Goal: Information Seeking & Learning: Learn about a topic

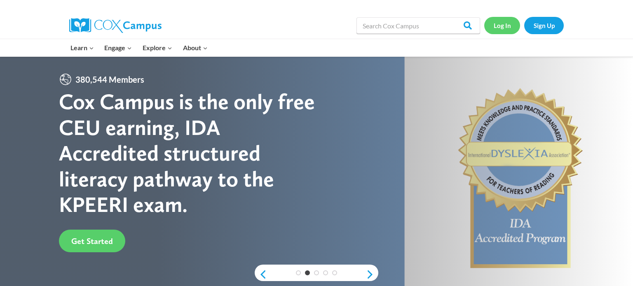
click at [503, 21] on link "Log In" at bounding box center [502, 25] width 36 height 17
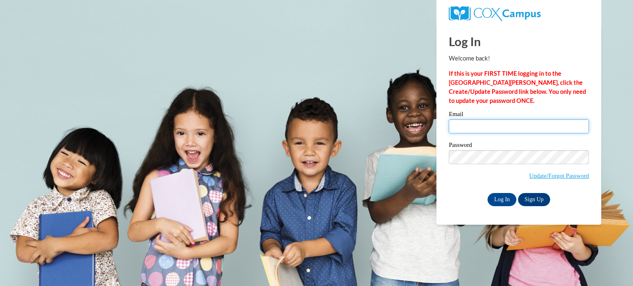
click at [466, 125] on input "Email" at bounding box center [519, 127] width 140 height 14
type input "Y"
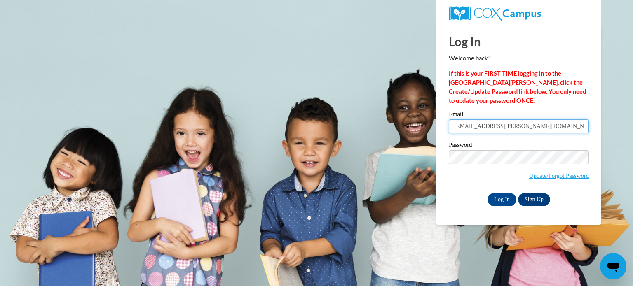
type input "yia.xiong@wrps.net"
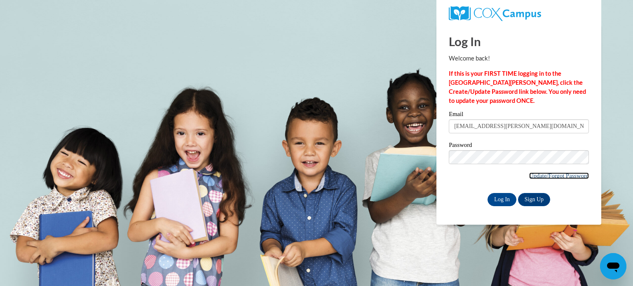
click at [552, 175] on link "Update/Forgot Password" at bounding box center [559, 176] width 60 height 7
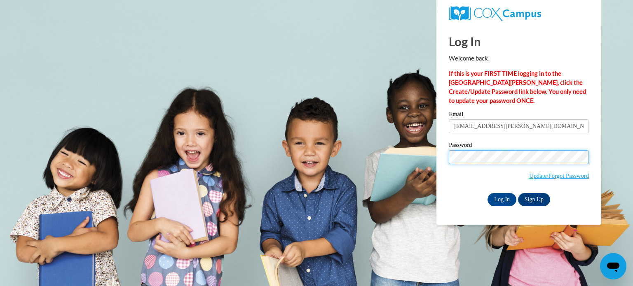
click at [488, 193] on input "Log In" at bounding box center [502, 199] width 29 height 13
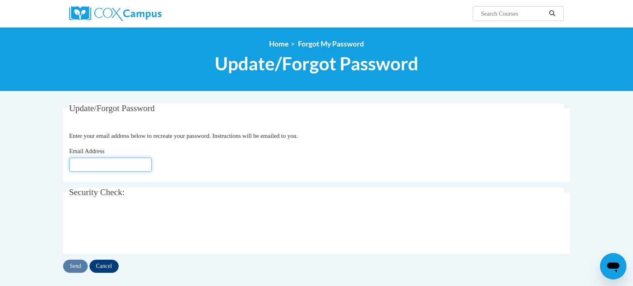
click at [104, 164] on input "Email Address" at bounding box center [110, 165] width 82 height 14
type input "yia"
type input "[EMAIL_ADDRESS][DOMAIN_NAME]"
click button "Refresh captcha" at bounding box center [0, 0] width 0 height 0
click at [77, 268] on input "Send" at bounding box center [75, 266] width 25 height 13
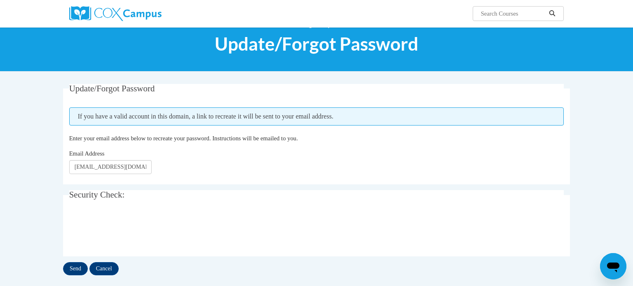
scroll to position [20, 0]
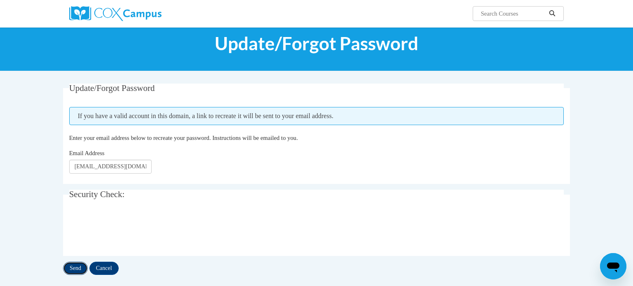
click at [77, 265] on input "Send" at bounding box center [75, 268] width 25 height 13
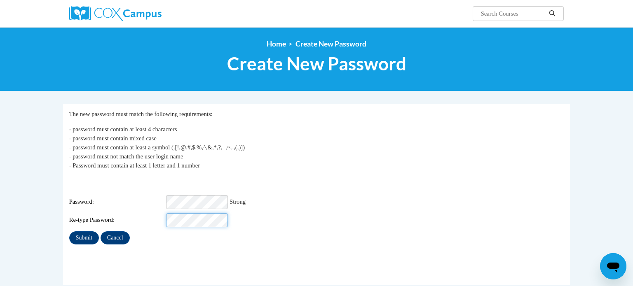
click at [69, 232] on input "Submit" at bounding box center [84, 238] width 30 height 13
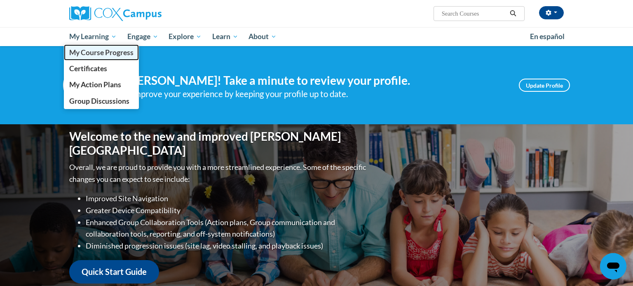
click at [94, 54] on span "My Course Progress" at bounding box center [101, 52] width 64 height 9
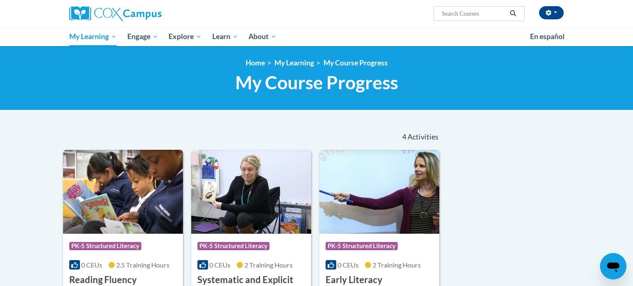
click at [455, 14] on input "Search..." at bounding box center [474, 14] width 66 height 10
type input "meaningful read aloud s for vocabulary and oral language comprehension course g…"
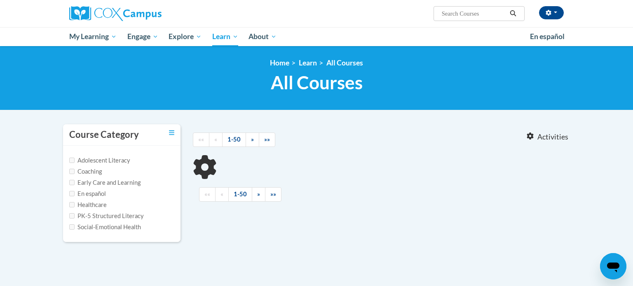
type input "meaningful read aloud s for vocabulary and oral language comprehension course g…"
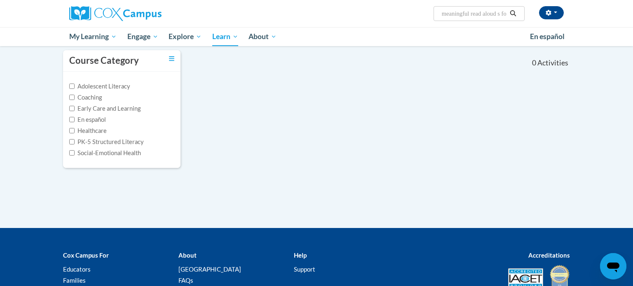
scroll to position [73, 0]
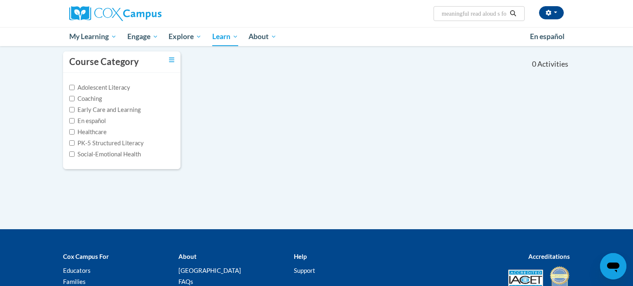
click at [174, 58] on div "Course Category" at bounding box center [121, 62] width 117 height 21
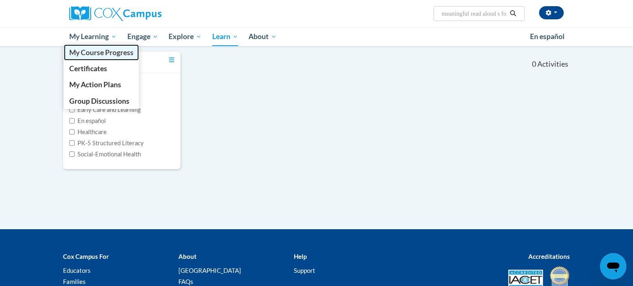
click at [101, 57] on link "My Course Progress" at bounding box center [101, 53] width 75 height 16
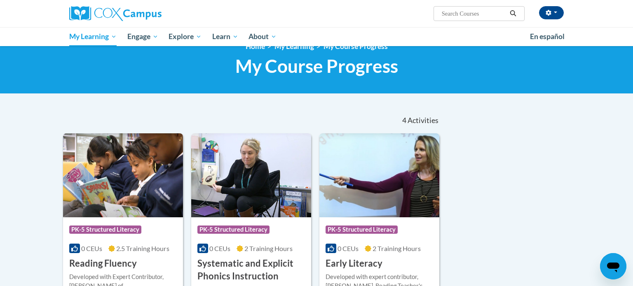
scroll to position [7, 0]
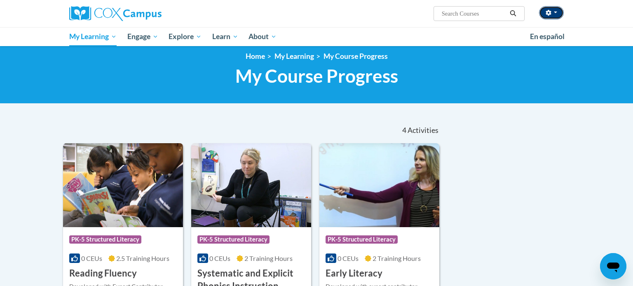
click at [549, 16] on button "button" at bounding box center [551, 12] width 25 height 13
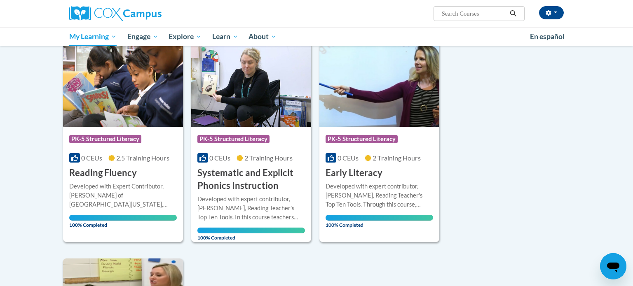
scroll to position [0, 0]
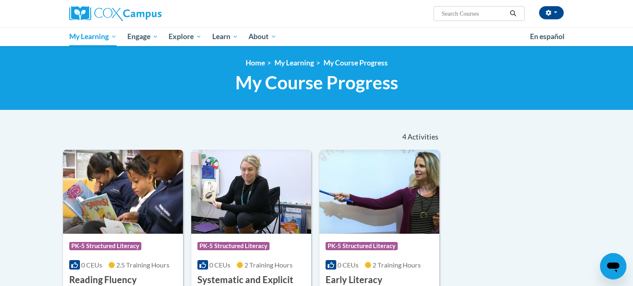
click at [478, 16] on input "Search..." at bounding box center [474, 14] width 66 height 10
type input "meaningful read alouds"
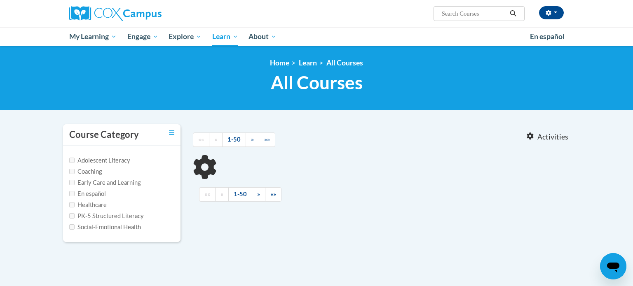
type input "meaningful read alouds"
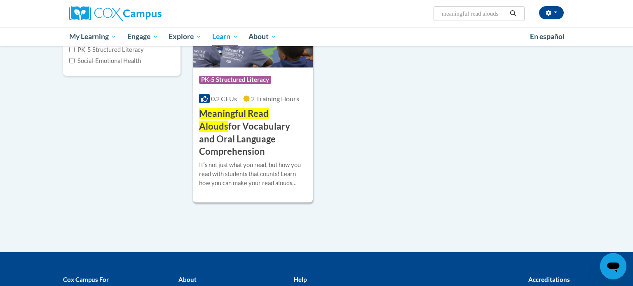
scroll to position [168, 0]
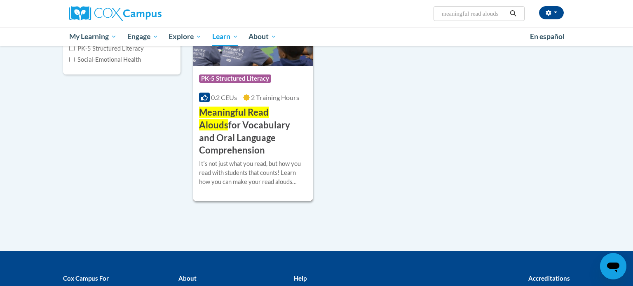
click at [246, 99] on icon at bounding box center [246, 97] width 7 height 7
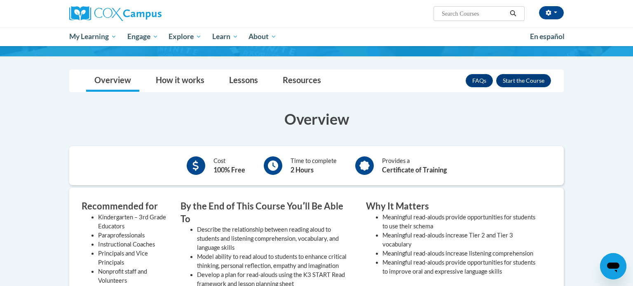
scroll to position [134, 0]
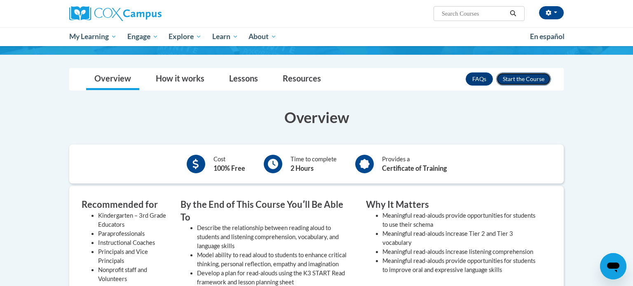
click at [512, 80] on button "Enroll" at bounding box center [523, 79] width 55 height 13
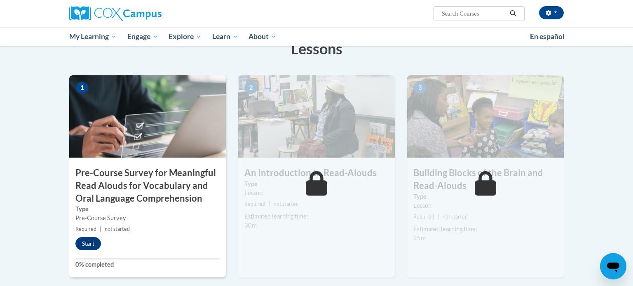
scroll to position [161, 0]
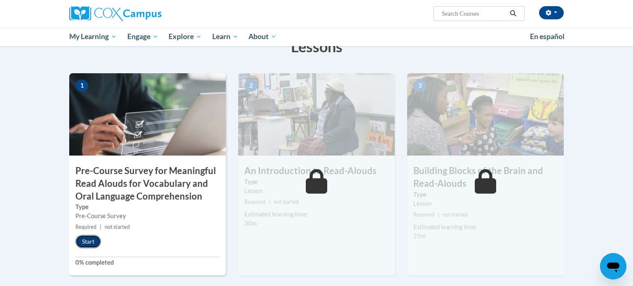
click at [90, 242] on button "Start" at bounding box center [88, 241] width 26 height 13
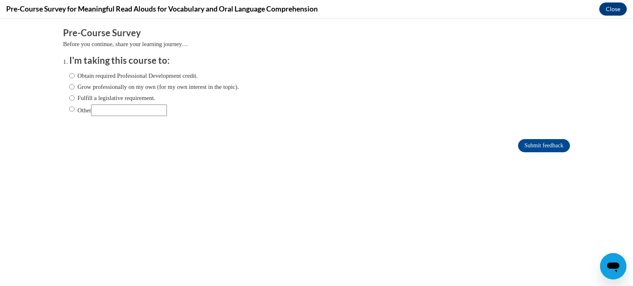
scroll to position [0, 0]
click at [118, 98] on label "Fulfill a legislative requirement." at bounding box center [112, 98] width 86 height 9
click at [75, 98] on input "Fulfill a legislative requirement." at bounding box center [71, 98] width 5 height 9
radio input "true"
click at [526, 148] on input "Submit feedback" at bounding box center [544, 145] width 52 height 13
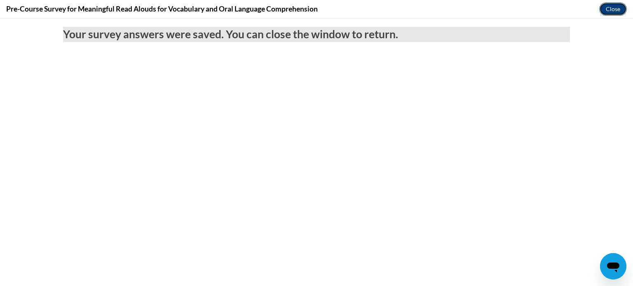
click at [609, 12] on button "Close" at bounding box center [613, 8] width 28 height 13
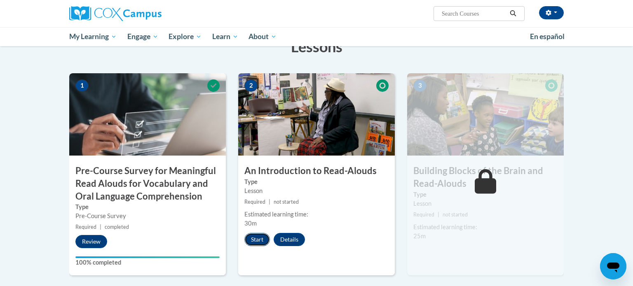
click at [257, 239] on button "Start" at bounding box center [257, 239] width 26 height 13
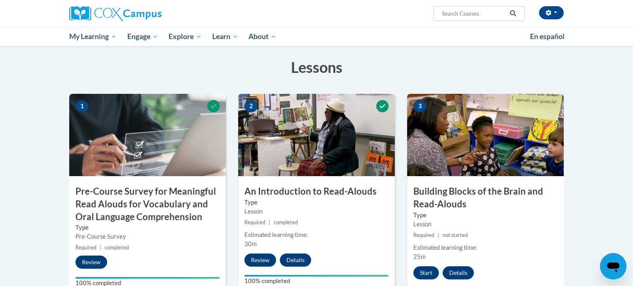
scroll to position [147, 0]
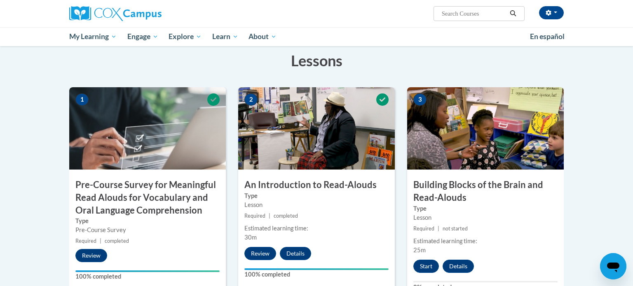
click at [464, 126] on img at bounding box center [485, 128] width 157 height 82
click at [427, 265] on button "Start" at bounding box center [426, 266] width 26 height 13
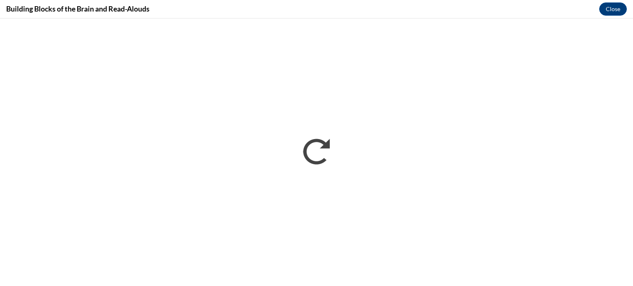
scroll to position [0, 0]
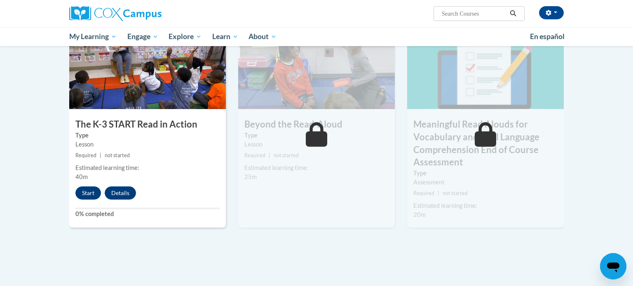
scroll to position [436, 0]
click at [92, 191] on button "Start" at bounding box center [88, 192] width 26 height 13
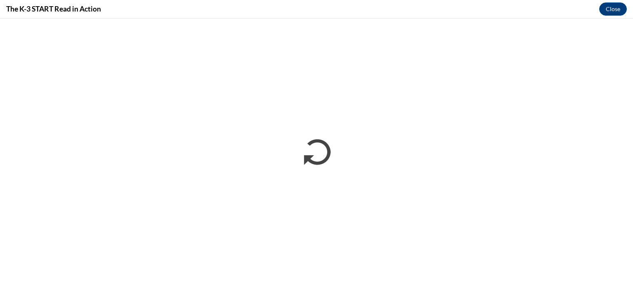
scroll to position [0, 0]
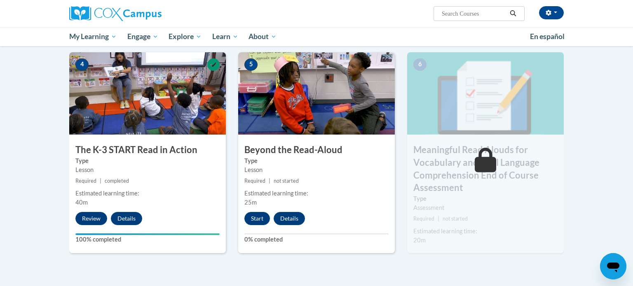
scroll to position [411, 0]
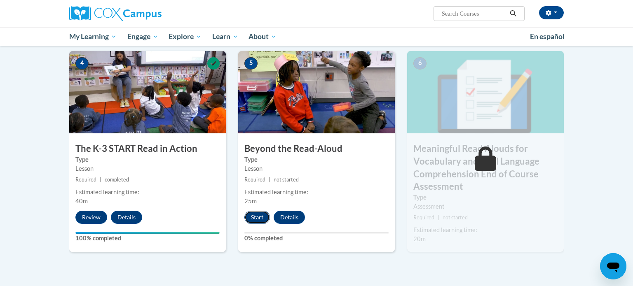
click at [253, 215] on button "Start" at bounding box center [257, 217] width 26 height 13
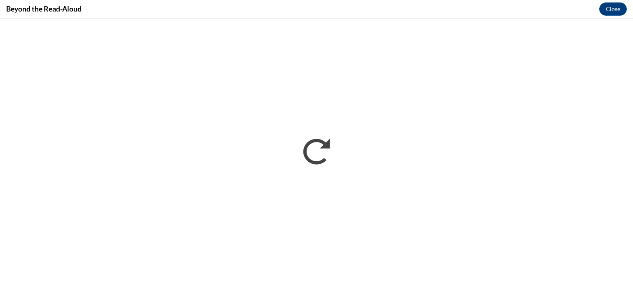
scroll to position [0, 0]
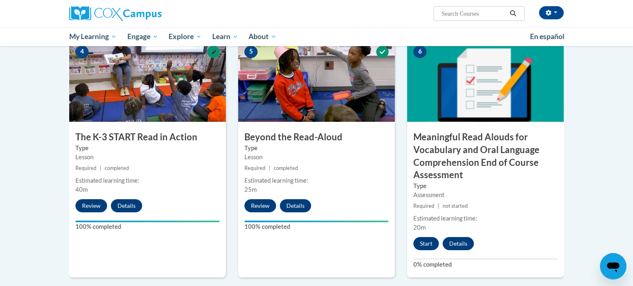
scroll to position [423, 0]
click at [426, 245] on button "Start" at bounding box center [426, 243] width 26 height 13
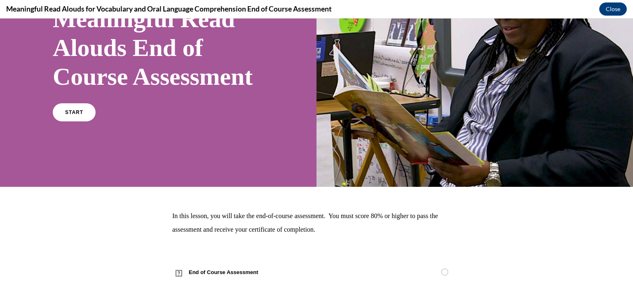
scroll to position [82, 0]
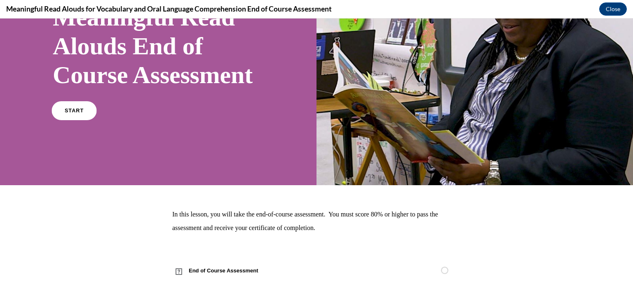
click at [85, 120] on link "START" at bounding box center [74, 110] width 45 height 19
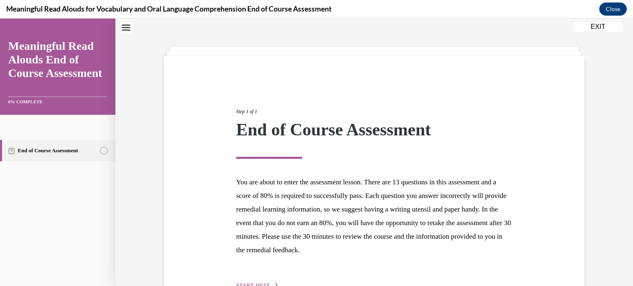
scroll to position [78, 0]
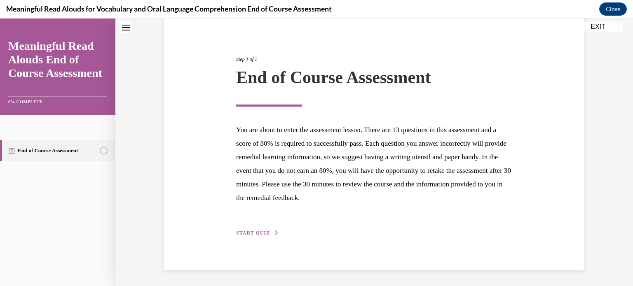
click at [261, 235] on span "START QUIZ" at bounding box center [253, 233] width 34 height 6
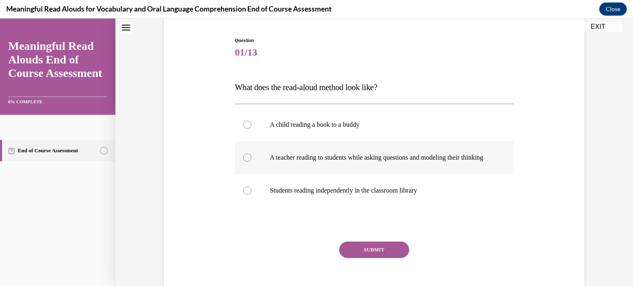
click at [270, 162] on p "A teacher reading to students while asking questions and modeling their thinking" at bounding box center [381, 158] width 223 height 8
click at [251, 162] on input "A teacher reading to students while asking questions and modeling their thinking" at bounding box center [247, 158] width 8 height 8
radio input "true"
click at [361, 258] on button "SUBMIT" at bounding box center [374, 250] width 70 height 16
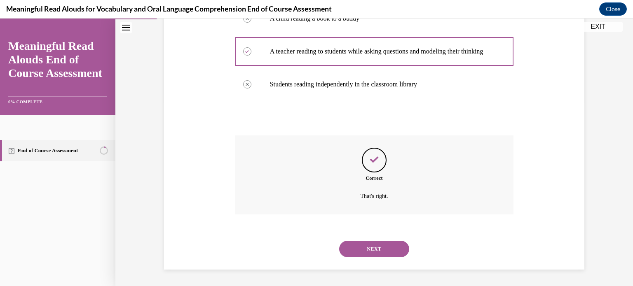
scroll to position [192, 0]
click at [361, 259] on div "NEXT" at bounding box center [374, 249] width 279 height 33
click at [359, 249] on button "NEXT" at bounding box center [374, 249] width 70 height 16
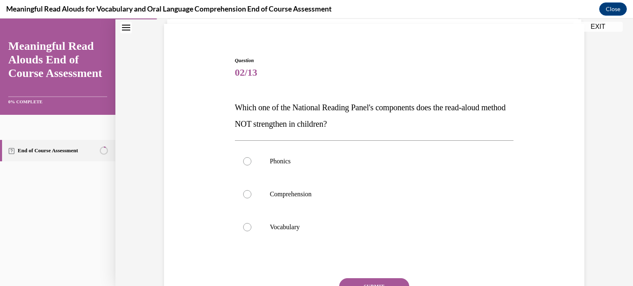
scroll to position [61, 0]
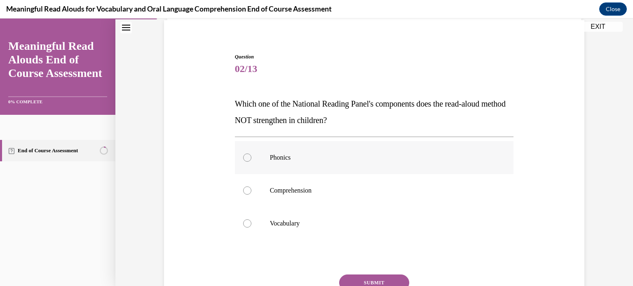
click at [314, 157] on p "Phonics" at bounding box center [381, 158] width 223 height 8
click at [251, 157] on input "Phonics" at bounding box center [247, 158] width 8 height 8
radio input "true"
click at [378, 277] on button "SUBMIT" at bounding box center [374, 283] width 70 height 16
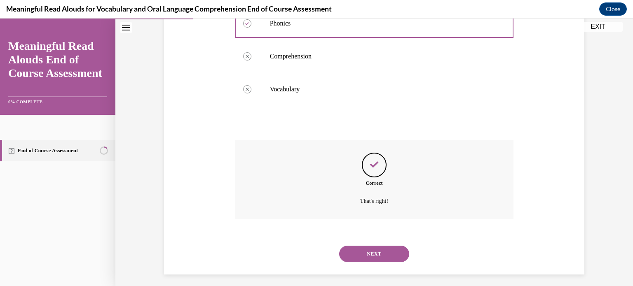
scroll to position [200, 0]
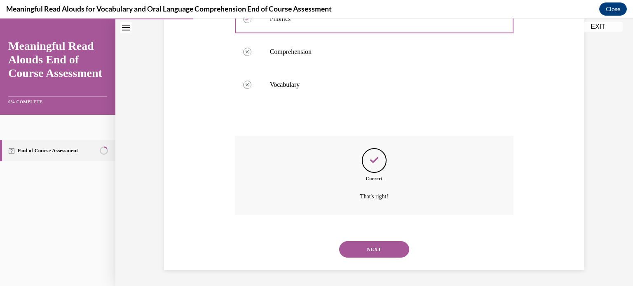
click at [374, 256] on button "NEXT" at bounding box center [374, 250] width 70 height 16
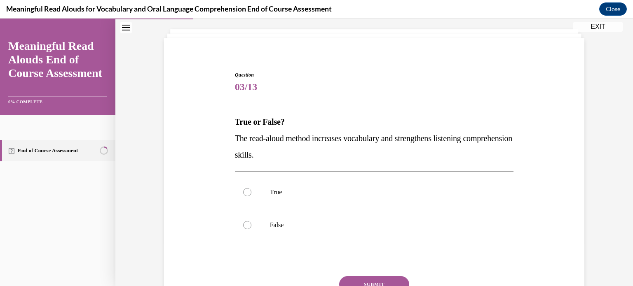
scroll to position [60, 0]
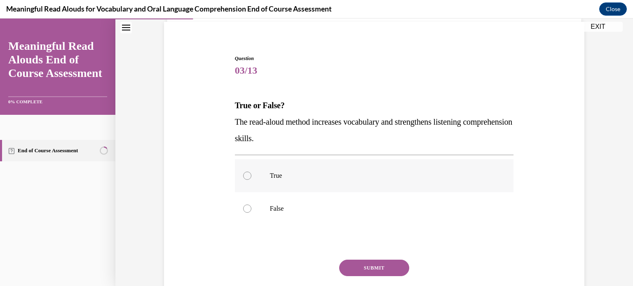
click at [315, 175] on p "True" at bounding box center [381, 176] width 223 height 8
click at [251, 175] on input "True" at bounding box center [247, 176] width 8 height 8
radio input "true"
click at [375, 263] on button "SUBMIT" at bounding box center [374, 268] width 70 height 16
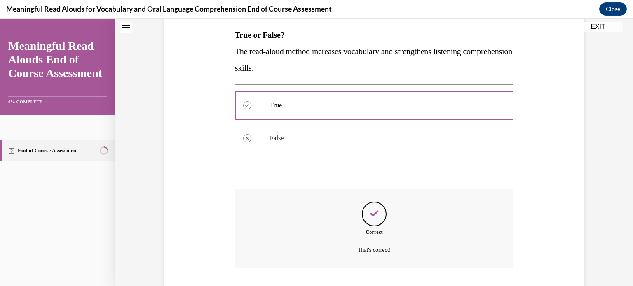
scroll to position [184, 0]
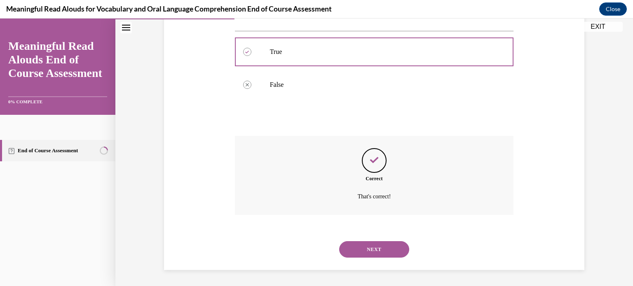
click at [389, 249] on button "NEXT" at bounding box center [374, 250] width 70 height 16
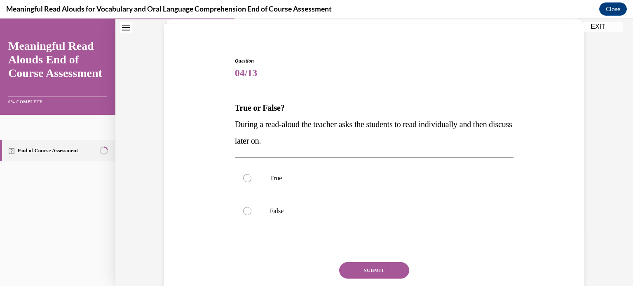
scroll to position [65, 0]
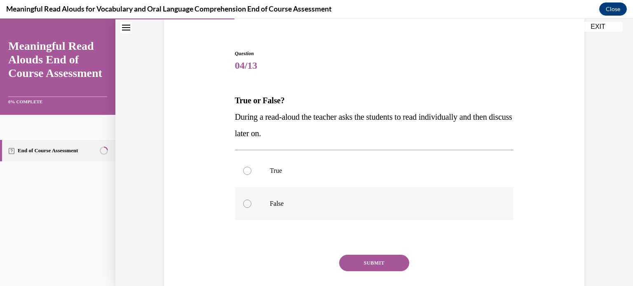
click at [395, 206] on p "False" at bounding box center [381, 204] width 223 height 8
click at [251, 206] on input "False" at bounding box center [247, 204] width 8 height 8
radio input "true"
click at [384, 260] on button "SUBMIT" at bounding box center [374, 263] width 70 height 16
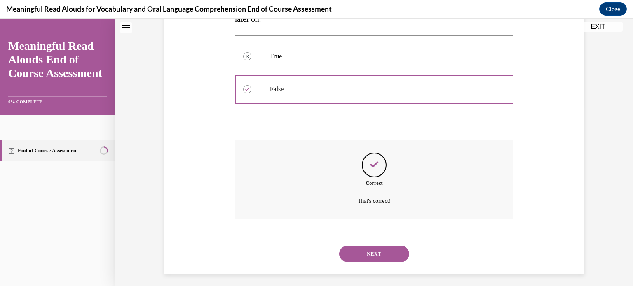
scroll to position [184, 0]
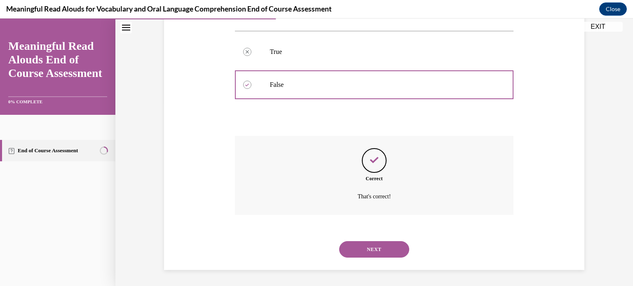
click at [380, 253] on button "NEXT" at bounding box center [374, 250] width 70 height 16
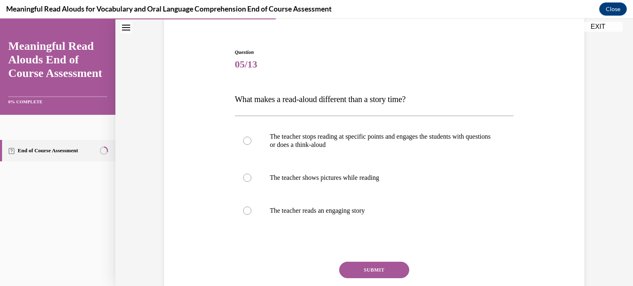
scroll to position [66, 0]
click at [354, 137] on p "The teacher stops reading at specific points and engages the students with ques…" at bounding box center [381, 140] width 223 height 16
click at [251, 137] on input "The teacher stops reading at specific points and engages the students with ques…" at bounding box center [247, 140] width 8 height 8
radio input "true"
click at [377, 265] on button "SUBMIT" at bounding box center [374, 270] width 70 height 16
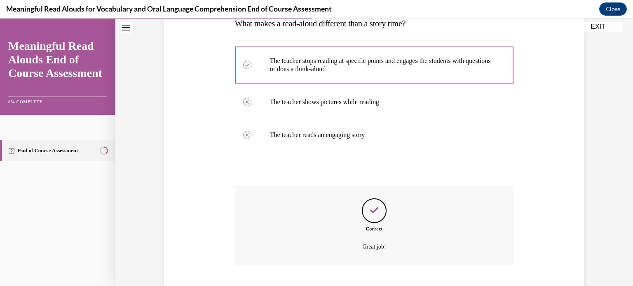
scroll to position [192, 0]
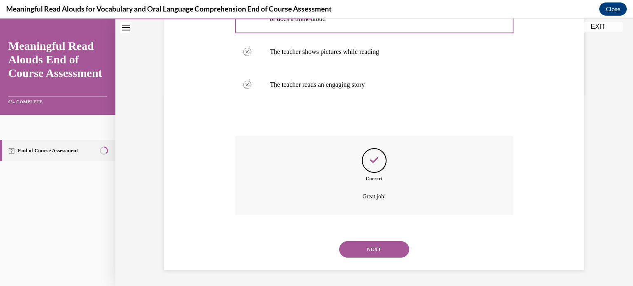
click at [369, 250] on button "NEXT" at bounding box center [374, 250] width 70 height 16
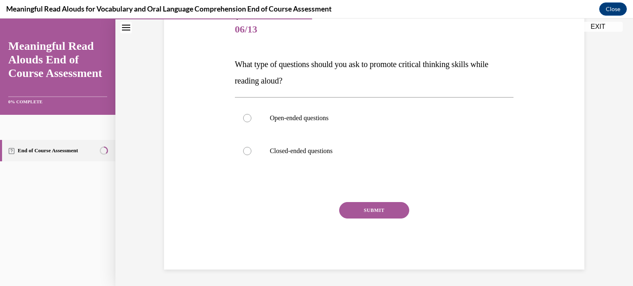
scroll to position [91, 0]
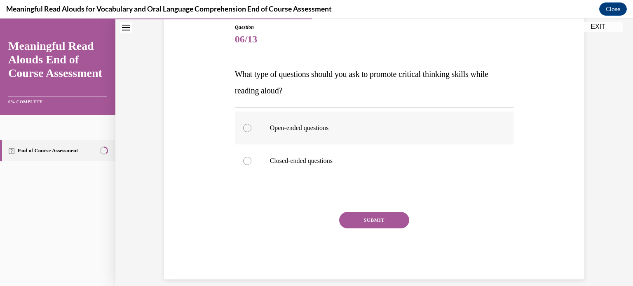
click at [289, 133] on label "Open-ended questions" at bounding box center [374, 128] width 279 height 33
click at [251, 132] on input "Open-ended questions" at bounding box center [247, 128] width 8 height 8
radio input "true"
click at [347, 220] on button "SUBMIT" at bounding box center [374, 220] width 70 height 16
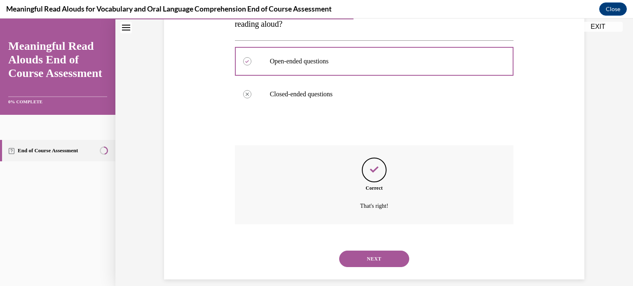
scroll to position [167, 0]
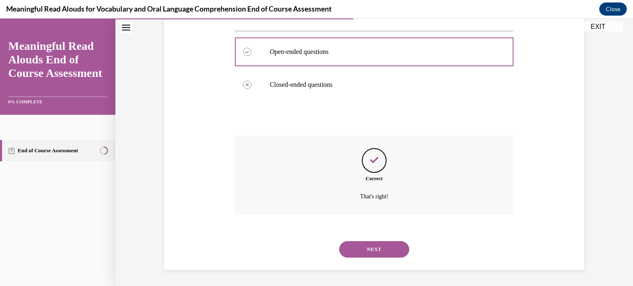
click at [354, 249] on button "NEXT" at bounding box center [374, 250] width 70 height 16
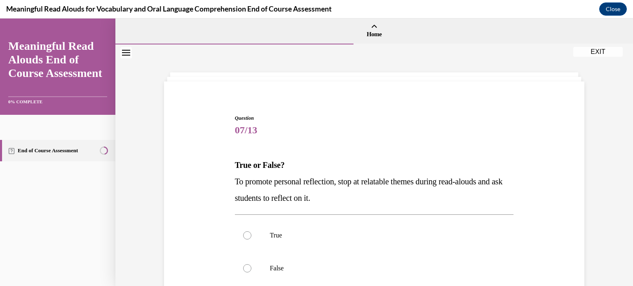
click at [354, 249] on label "True" at bounding box center [374, 235] width 279 height 33
click at [251, 240] on input "True" at bounding box center [247, 236] width 8 height 8
radio input "true"
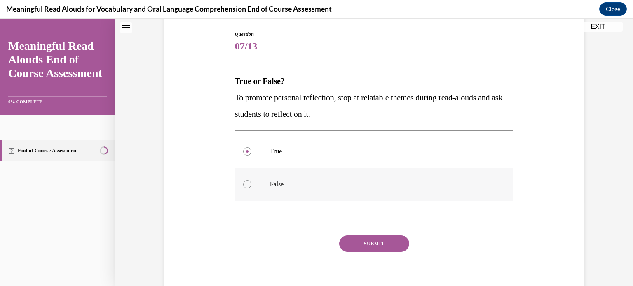
scroll to position [88, 0]
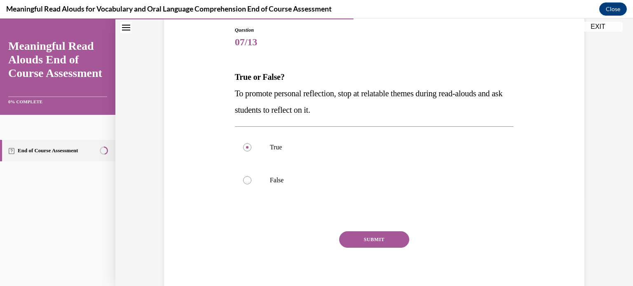
click at [378, 243] on button "SUBMIT" at bounding box center [374, 240] width 70 height 16
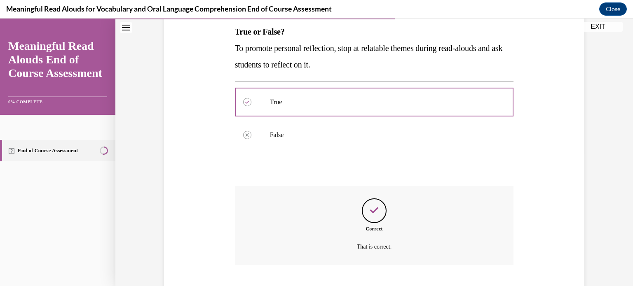
scroll to position [184, 0]
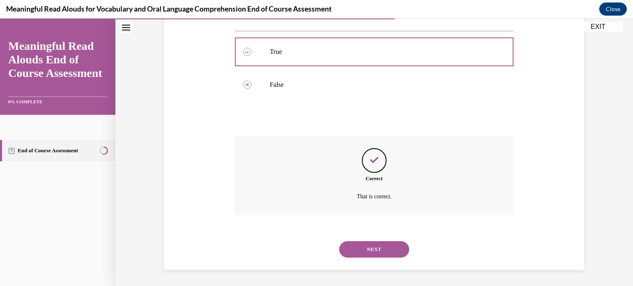
click at [377, 251] on button "NEXT" at bounding box center [374, 250] width 70 height 16
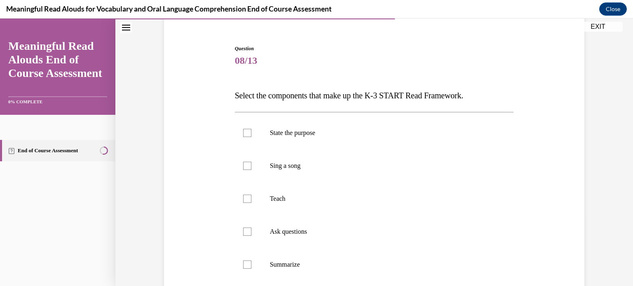
scroll to position [73, 0]
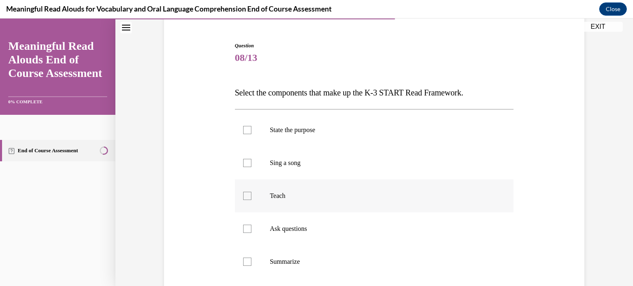
click at [291, 198] on p "Teach" at bounding box center [381, 196] width 223 height 8
click at [251, 198] on input "Teach" at bounding box center [247, 196] width 8 height 8
checkbox input "true"
click at [284, 133] on p "State the purpose" at bounding box center [381, 130] width 223 height 8
click at [251, 133] on input "State the purpose" at bounding box center [247, 130] width 8 height 8
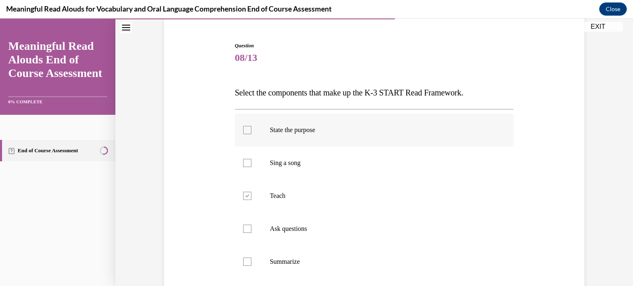
checkbox input "true"
click at [275, 234] on label "Ask questions" at bounding box center [374, 229] width 279 height 33
click at [251, 233] on input "Ask questions" at bounding box center [247, 229] width 8 height 8
checkbox input "true"
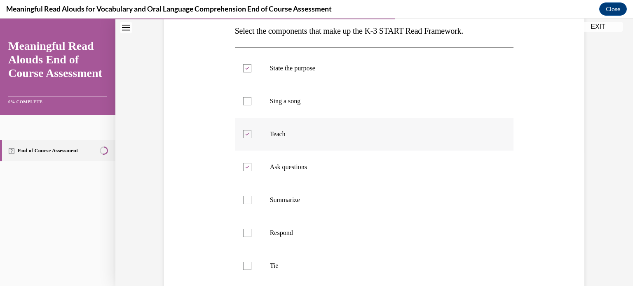
scroll to position [136, 0]
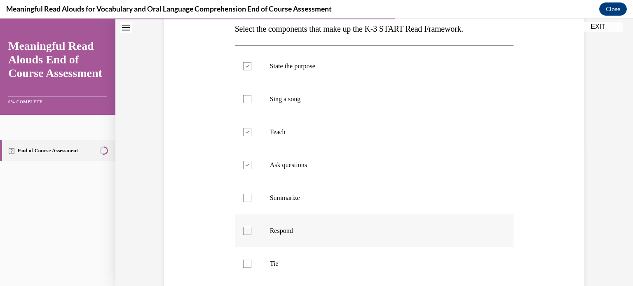
click at [294, 230] on p "Respond" at bounding box center [381, 231] width 223 height 8
click at [251, 230] on input "Respond" at bounding box center [247, 231] width 8 height 8
checkbox input "true"
click at [285, 259] on label "Tie" at bounding box center [374, 264] width 279 height 33
click at [251, 260] on input "Tie" at bounding box center [247, 264] width 8 height 8
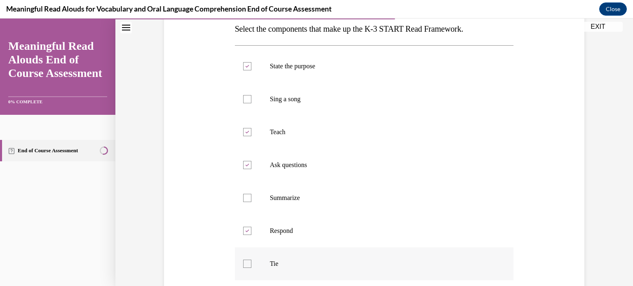
checkbox input "true"
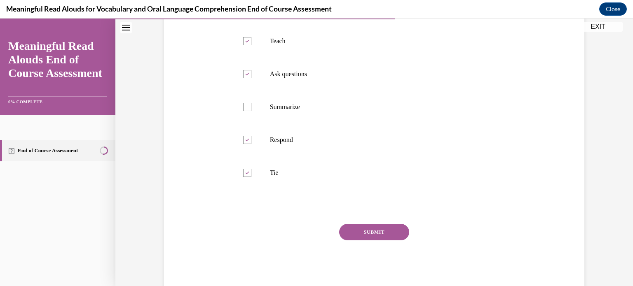
click at [392, 228] on button "SUBMIT" at bounding box center [374, 232] width 70 height 16
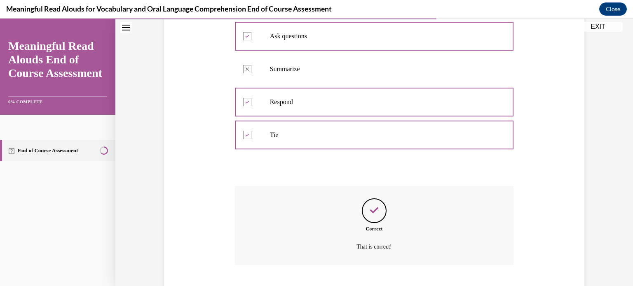
scroll to position [316, 0]
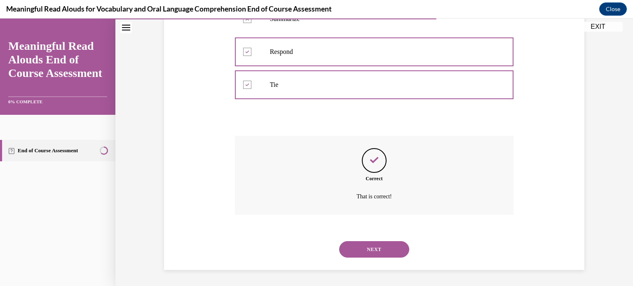
click at [381, 246] on button "NEXT" at bounding box center [374, 250] width 70 height 16
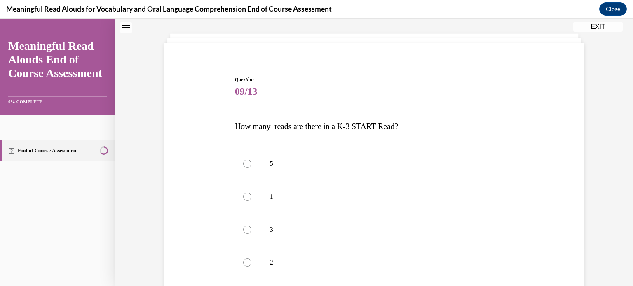
scroll to position [41, 0]
click at [378, 234] on label "3" at bounding box center [374, 227] width 279 height 33
click at [251, 232] on input "3" at bounding box center [247, 227] width 8 height 8
radio input "true"
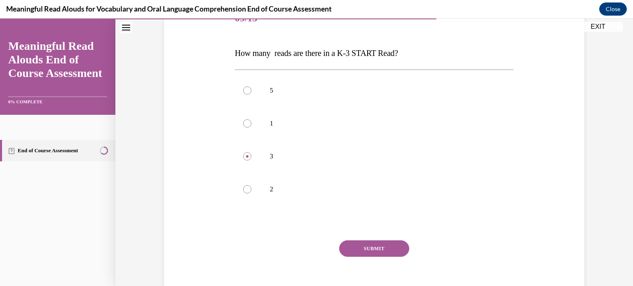
click at [377, 251] on button "SUBMIT" at bounding box center [374, 249] width 70 height 16
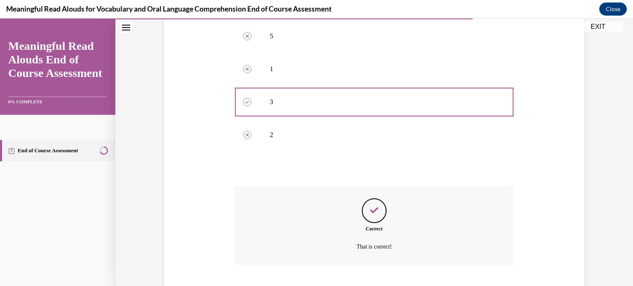
scroll to position [217, 0]
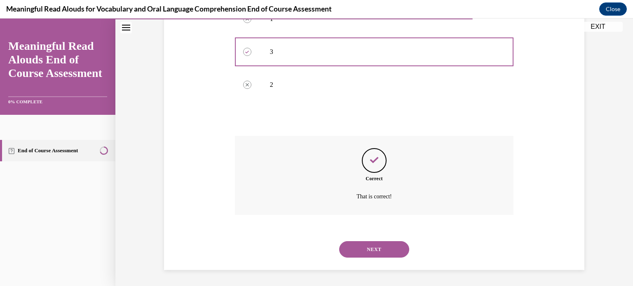
click at [376, 251] on button "NEXT" at bounding box center [374, 250] width 70 height 16
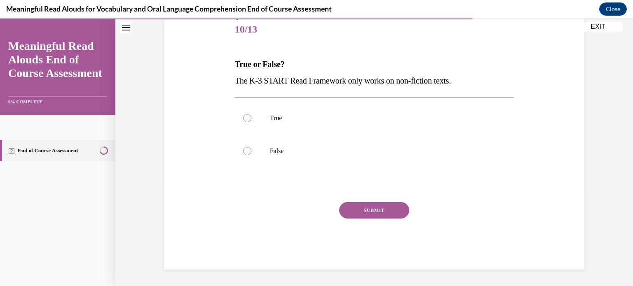
scroll to position [91, 0]
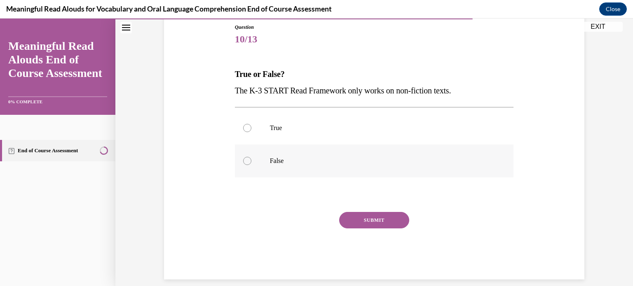
click at [304, 171] on label "False" at bounding box center [374, 161] width 279 height 33
click at [251, 165] on input "False" at bounding box center [247, 161] width 8 height 8
radio input "true"
click at [359, 220] on button "SUBMIT" at bounding box center [374, 220] width 70 height 16
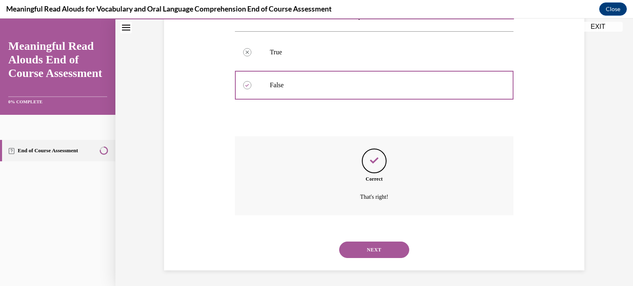
scroll to position [167, 0]
click at [371, 246] on button "NEXT" at bounding box center [374, 250] width 70 height 16
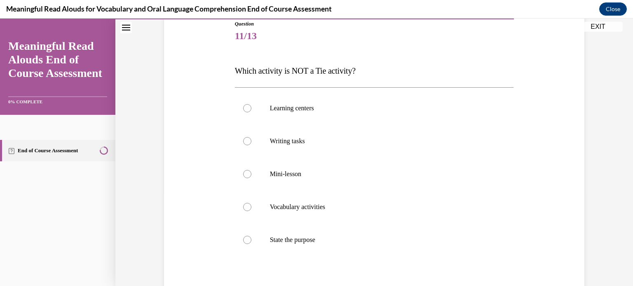
scroll to position [95, 0]
click at [362, 239] on p "State the purpose" at bounding box center [381, 240] width 223 height 8
click at [251, 239] on input "State the purpose" at bounding box center [247, 240] width 8 height 8
radio input "true"
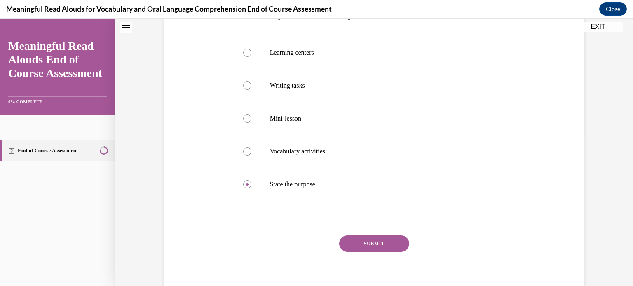
click at [374, 240] on button "SUBMIT" at bounding box center [374, 244] width 70 height 16
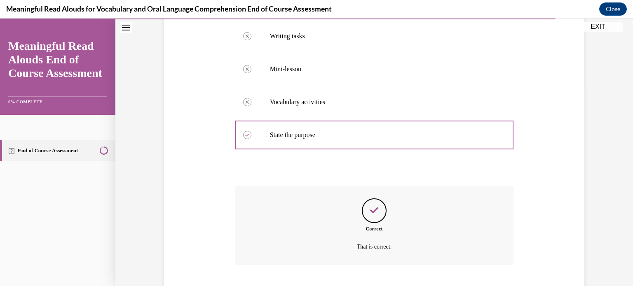
scroll to position [250, 0]
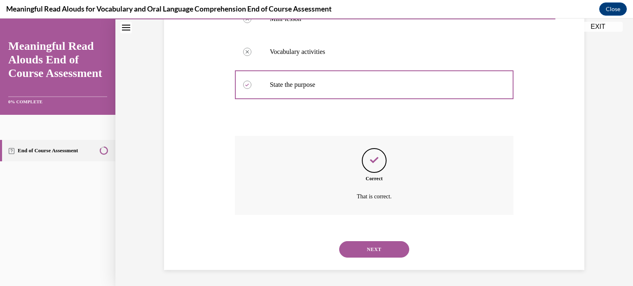
click at [374, 240] on div "NEXT" at bounding box center [374, 249] width 279 height 33
click at [372, 252] on button "NEXT" at bounding box center [374, 250] width 70 height 16
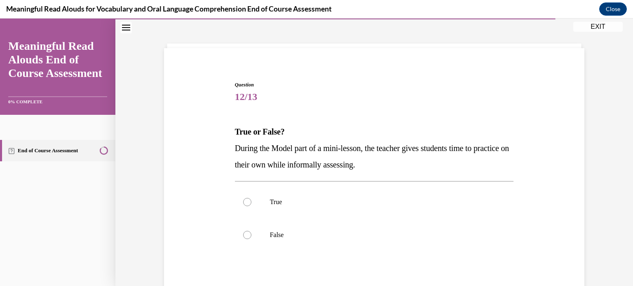
scroll to position [35, 0]
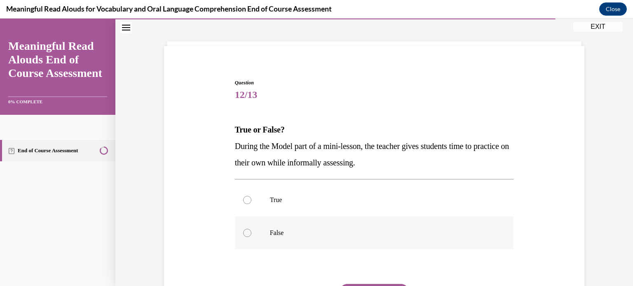
click at [363, 243] on label "False" at bounding box center [374, 233] width 279 height 33
click at [251, 237] on input "False" at bounding box center [247, 233] width 8 height 8
radio input "true"
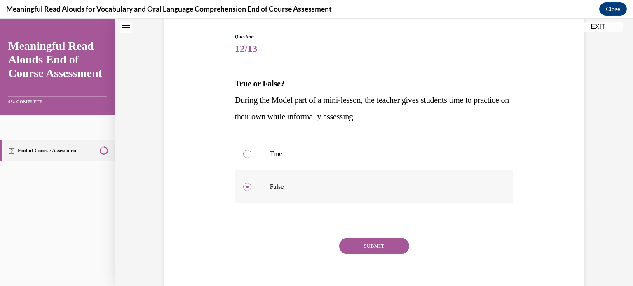
click at [363, 243] on button "SUBMIT" at bounding box center [374, 246] width 70 height 16
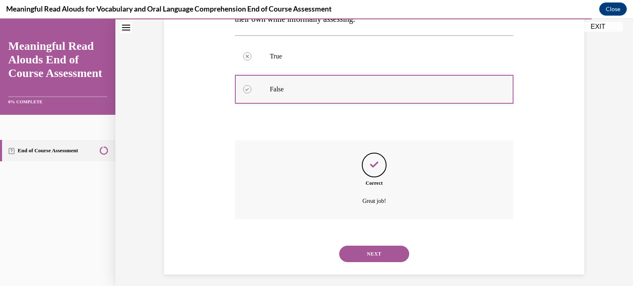
scroll to position [184, 0]
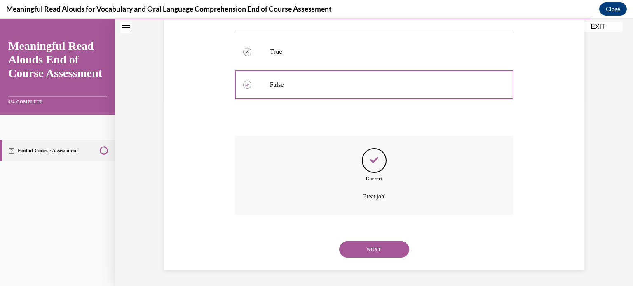
click at [365, 247] on button "NEXT" at bounding box center [374, 250] width 70 height 16
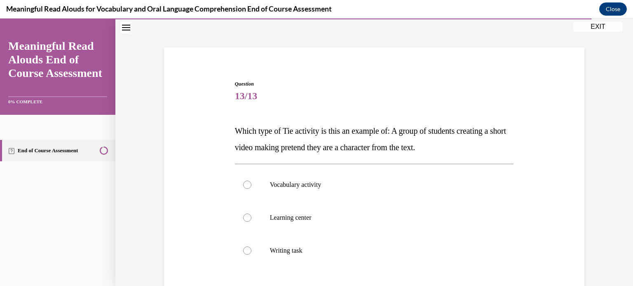
scroll to position [35, 0]
click at [359, 219] on p "Learning center" at bounding box center [381, 218] width 223 height 8
click at [251, 219] on input "Learning center" at bounding box center [247, 218] width 8 height 8
radio input "true"
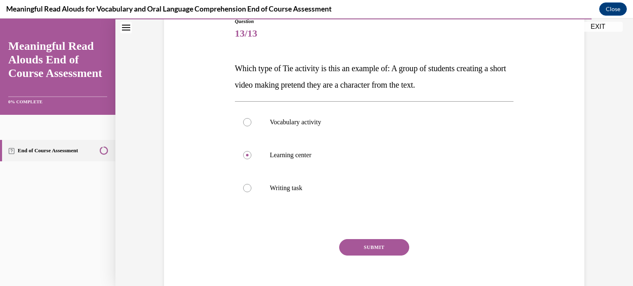
click at [378, 245] on button "SUBMIT" at bounding box center [374, 247] width 70 height 16
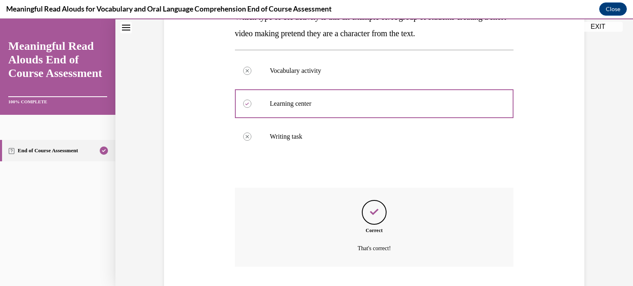
scroll to position [200, 0]
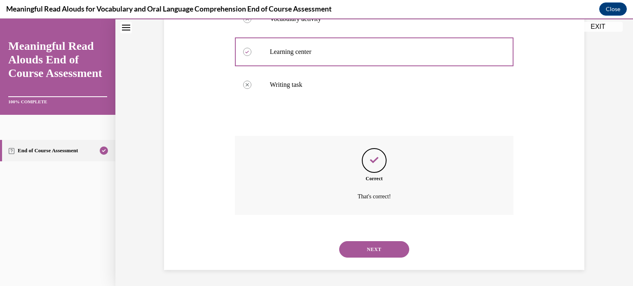
click at [376, 251] on button "NEXT" at bounding box center [374, 250] width 70 height 16
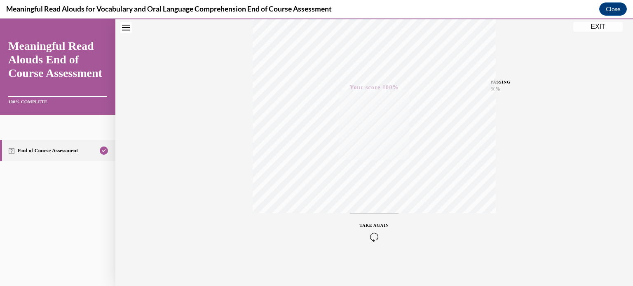
scroll to position [154, 0]
click at [591, 29] on button "EXIT" at bounding box center [597, 27] width 49 height 10
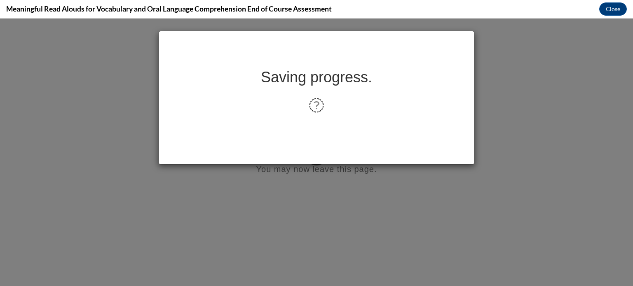
scroll to position [0, 0]
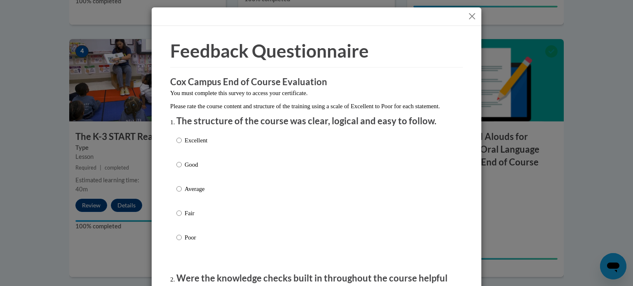
click at [188, 194] on p "Average" at bounding box center [196, 189] width 23 height 9
click at [182, 194] on input "Average" at bounding box center [178, 189] width 5 height 9
radio input "true"
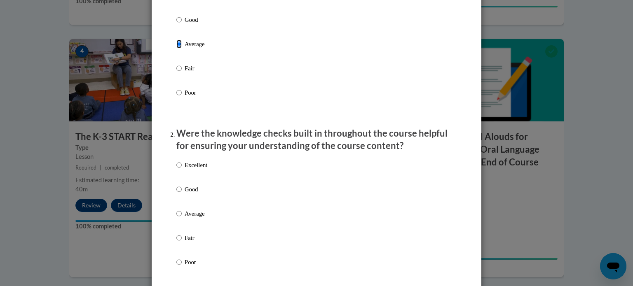
scroll to position [153, 0]
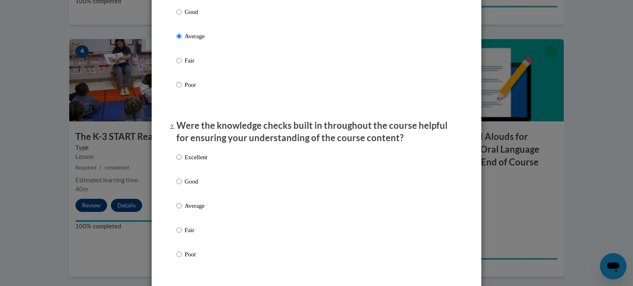
click at [190, 211] on p "Average" at bounding box center [196, 206] width 23 height 9
click at [182, 211] on input "Average" at bounding box center [178, 206] width 5 height 9
radio input "true"
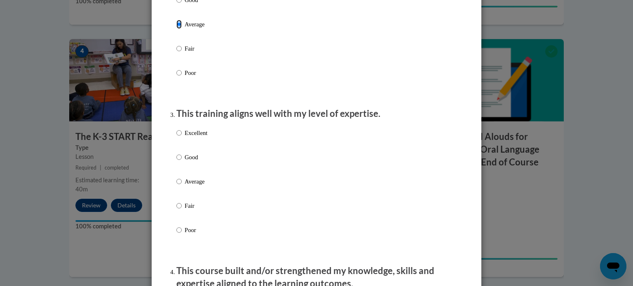
scroll to position [344, 0]
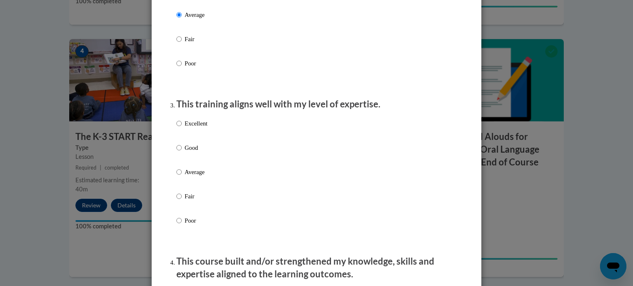
click at [193, 177] on p "Average" at bounding box center [196, 172] width 23 height 9
click at [182, 177] on input "Average" at bounding box center [178, 172] width 5 height 9
radio input "true"
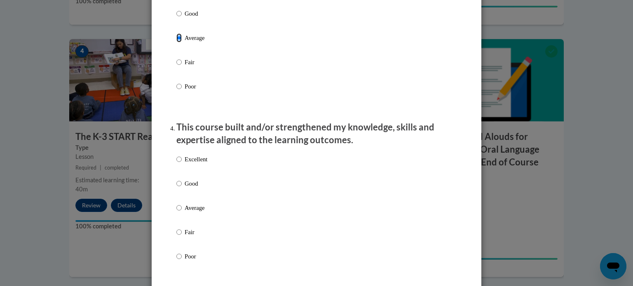
scroll to position [480, 0]
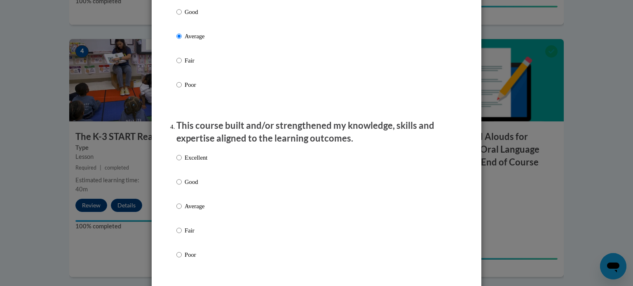
click at [189, 211] on p "Average" at bounding box center [196, 206] width 23 height 9
click at [182, 211] on input "Average" at bounding box center [178, 206] width 5 height 9
radio input "true"
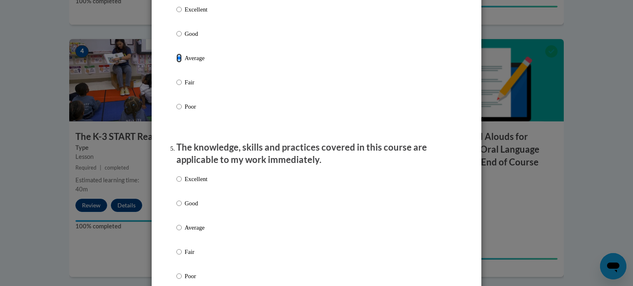
scroll to position [631, 0]
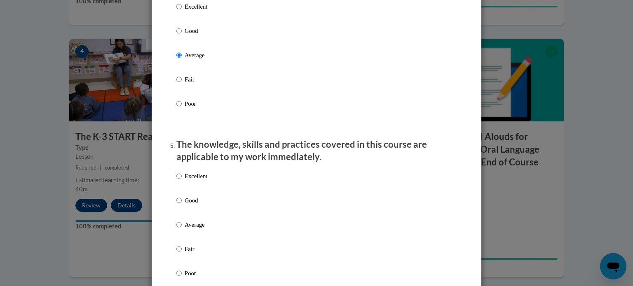
click at [188, 230] on p "Average" at bounding box center [196, 225] width 23 height 9
click at [182, 230] on input "Average" at bounding box center [178, 225] width 5 height 9
radio input "true"
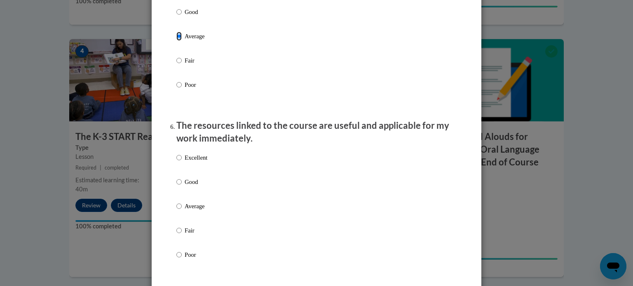
scroll to position [826, 0]
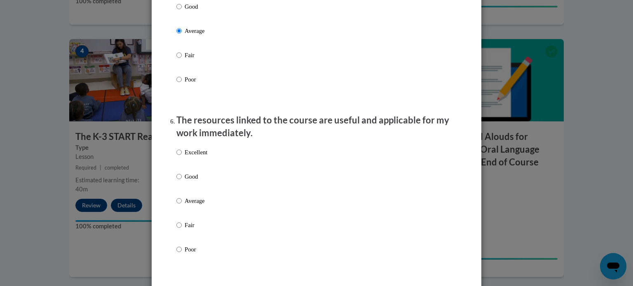
click at [188, 230] on p "Fair" at bounding box center [196, 225] width 23 height 9
click at [182, 230] on input "Fair" at bounding box center [178, 225] width 5 height 9
radio input "true"
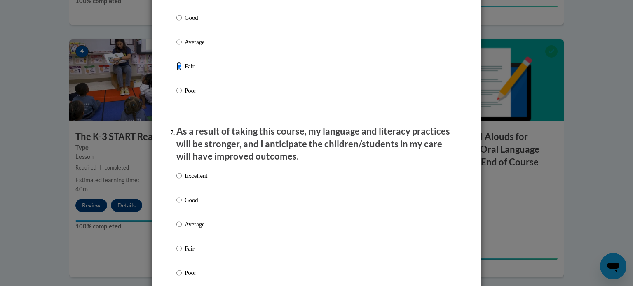
scroll to position [996, 0]
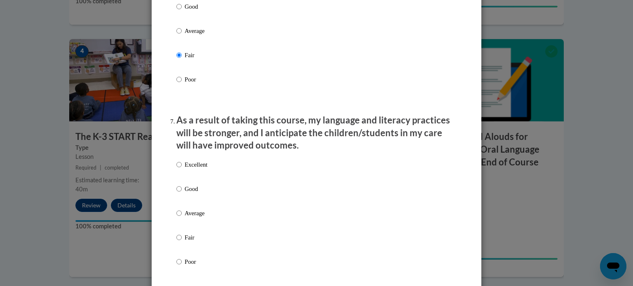
click at [191, 218] on p "Average" at bounding box center [196, 213] width 23 height 9
click at [182, 218] on input "Average" at bounding box center [178, 213] width 5 height 9
radio input "true"
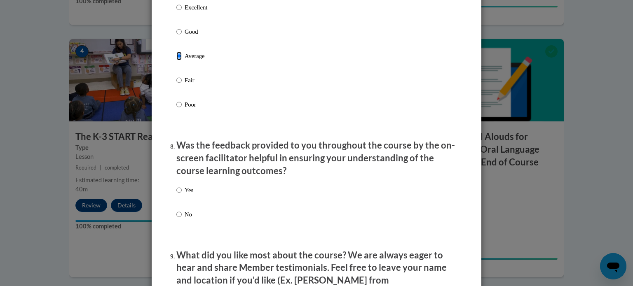
scroll to position [1154, 0]
click at [187, 195] on p "Yes" at bounding box center [189, 189] width 9 height 9
click at [182, 195] on input "Yes" at bounding box center [178, 189] width 5 height 9
radio input "true"
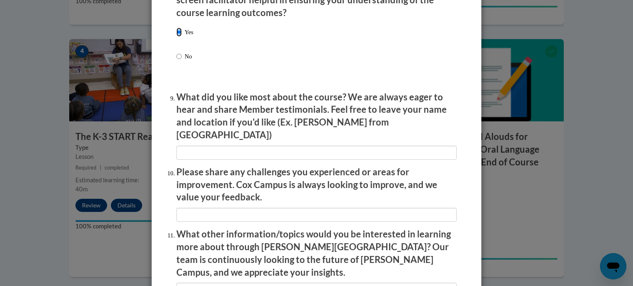
scroll to position [1312, 0]
click at [246, 147] on input "textbox" at bounding box center [316, 152] width 280 height 14
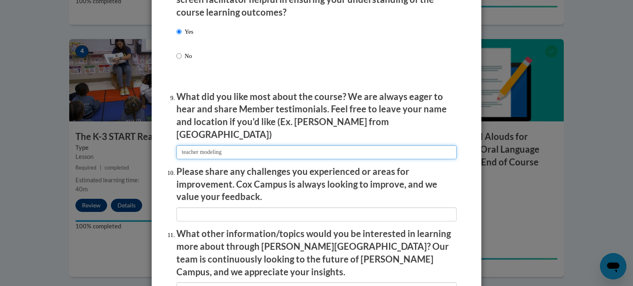
type input "teacher modeling"
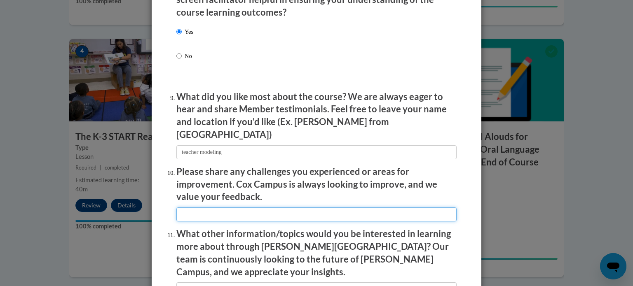
click at [230, 209] on input "textbox" at bounding box center [316, 215] width 280 height 14
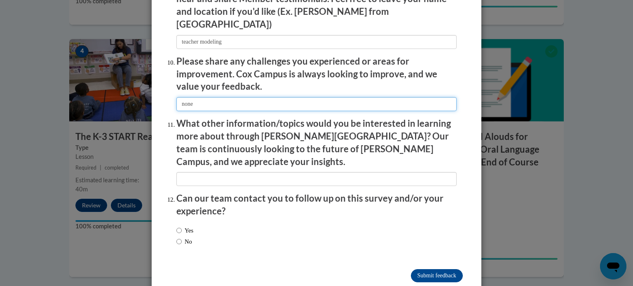
scroll to position [1423, 0]
type input "none"
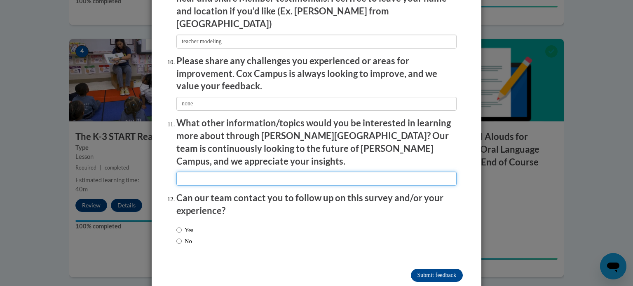
click at [240, 172] on input "textbox" at bounding box center [316, 179] width 280 height 14
type input "no"
click at [181, 237] on input "No" at bounding box center [178, 241] width 5 height 9
radio input "true"
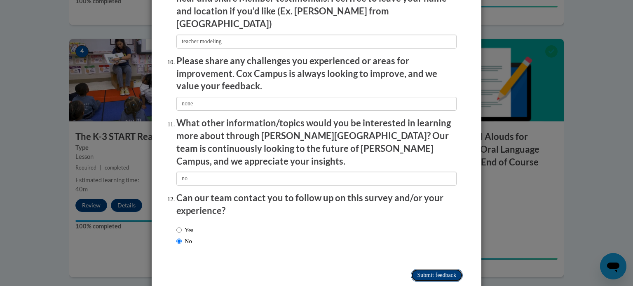
click at [428, 269] on input "Submit feedback" at bounding box center [437, 275] width 52 height 13
